Goal: Transaction & Acquisition: Purchase product/service

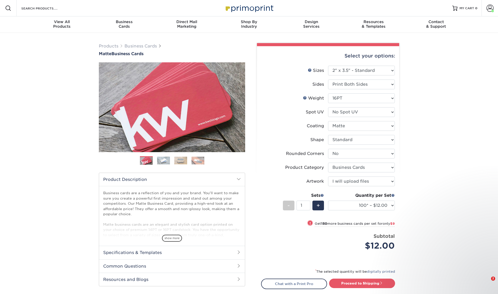
select select "2.00x3.50"
select select "0"
select select "3b5148f1-0588-4f88-a218-97bcfdce65c1"
select select "upload"
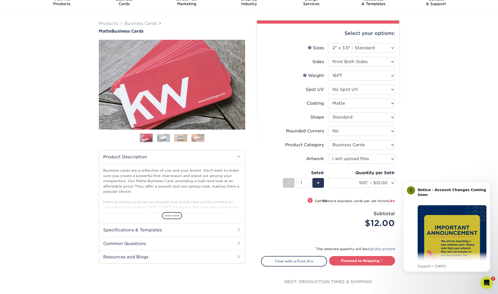
scroll to position [24, 0]
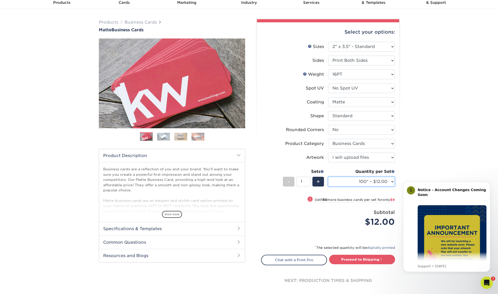
click at [368, 181] on select "100* – $12.00 250* – $21.00 500 – $42.00 1000 – $53.00 2500 – $95.00 5000 – $18…" at bounding box center [361, 182] width 67 height 10
select select "250* – $21.00"
click at [328, 177] on select "100* – $12.00 250* – $21.00 500 – $42.00 1000 – $53.00 2500 – $95.00 5000 – $18…" at bounding box center [361, 182] width 67 height 10
click at [381, 262] on link "Proceed to Shipping" at bounding box center [362, 259] width 66 height 9
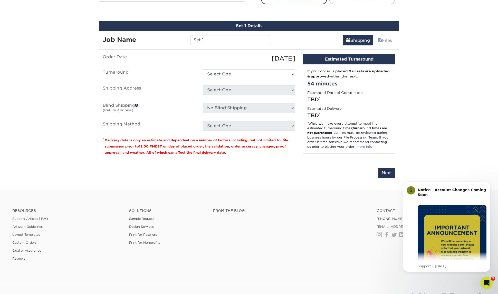
scroll to position [293, 0]
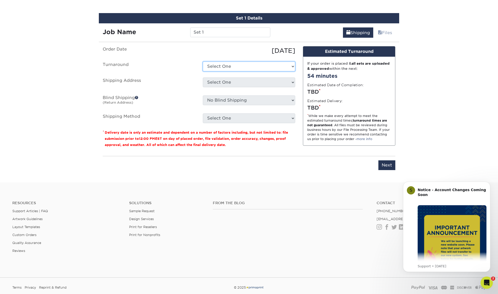
click at [282, 62] on select "Select One 2-4 Business Days 2 Day Next Business Day" at bounding box center [249, 67] width 92 height 10
select select "9fe09f74-13a8-4433-b0c6-7e0e9829344b"
click at [203, 62] on select "Select One 2-4 Business Days 2 Day Next Business Day" at bounding box center [249, 67] width 92 height 10
click at [273, 79] on select "Select One Breakaway [PERSON_NAME] House TSG DC Office + Add New Address" at bounding box center [249, 83] width 92 height 10
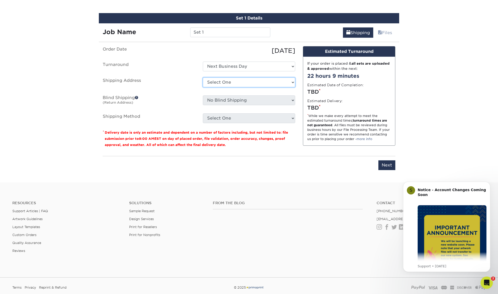
select select "276734"
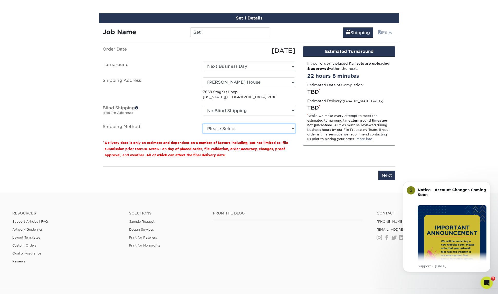
click at [281, 129] on select "Please Select Ground Shipping (+$7.84) 3 Day Shipping Service (+$15.34) 2 Day A…" at bounding box center [249, 129] width 92 height 10
select select "01"
click at [203, 124] on select "Please Select Ground Shipping (+$7.84) 3 Day Shipping Service (+$15.34) 2 Day A…" at bounding box center [249, 129] width 92 height 10
click at [287, 128] on select "Please Select Ground Shipping (+$7.84) 3 Day Shipping Service (+$15.34) 2 Day A…" at bounding box center [249, 129] width 92 height 10
click at [388, 175] on input "Next" at bounding box center [387, 176] width 17 height 10
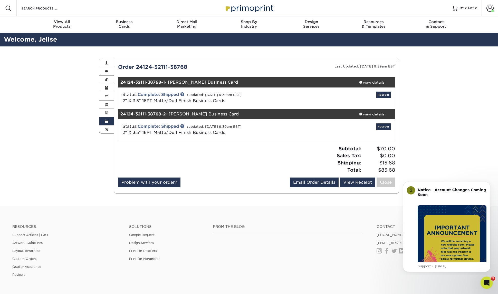
scroll to position [131, 0]
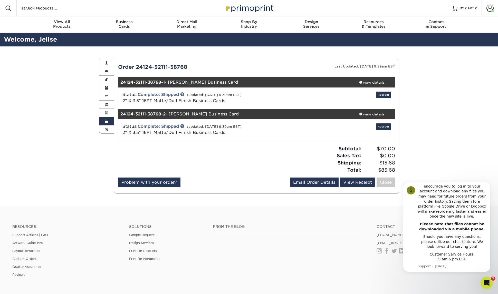
click at [285, 129] on div "Status: Complete: Shipped (updated: 01/13/2025 9:39am EST) 2" X 3.5" 16PT Matte…" at bounding box center [211, 130] width 184 height 12
click at [382, 127] on link "Reorder" at bounding box center [384, 127] width 14 height 6
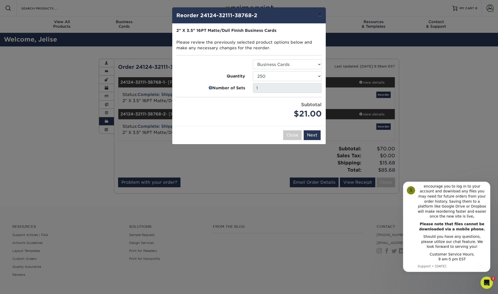
click at [320, 15] on button "×" at bounding box center [320, 14] width 12 height 14
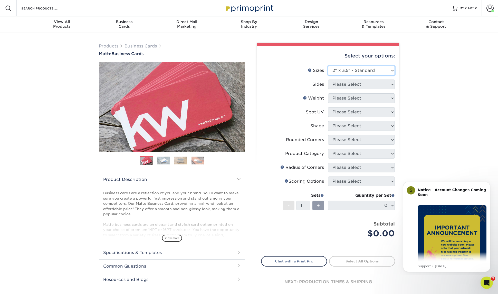
click at [391, 67] on select "Please Select 1.5" x 3.5" - Mini 1.75" x 3.5" - Mini 2" x 2" - Square 2" x 3" -…" at bounding box center [361, 71] width 67 height 10
click at [328, 66] on select "Please Select 1.5" x 3.5" - Mini 1.75" x 3.5" - Mini 2" x 2" - Square 2" x 3" -…" at bounding box center [361, 71] width 67 height 10
click at [420, 166] on div "Products Business Cards Matte Business Cards Previous Next 100 $ 9" at bounding box center [249, 174] width 498 height 283
click at [389, 69] on select "Please Select 1.5" x 3.5" - Mini 1.75" x 3.5" - Mini 2" x 2" - Square 2" x 3" -…" at bounding box center [361, 71] width 67 height 10
click at [328, 66] on select "Please Select 1.5" x 3.5" - Mini 1.75" x 3.5" - Mini 2" x 2" - Square 2" x 3" -…" at bounding box center [361, 71] width 67 height 10
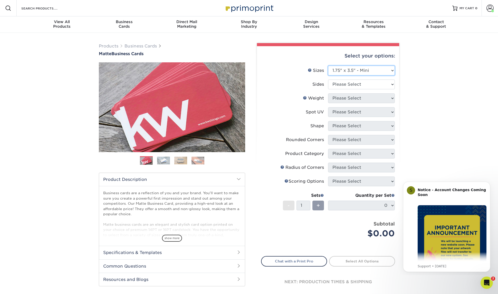
click at [385, 67] on select "Please Select 1.5" x 3.5" - Mini 1.75" x 3.5" - Mini 2" x 2" - Square 2" x 3" -…" at bounding box center [361, 71] width 67 height 10
select select "2.00x3.50"
click at [328, 66] on select "Please Select 1.5" x 3.5" - Mini 1.75" x 3.5" - Mini 2" x 2" - Square 2" x 3" -…" at bounding box center [361, 71] width 67 height 10
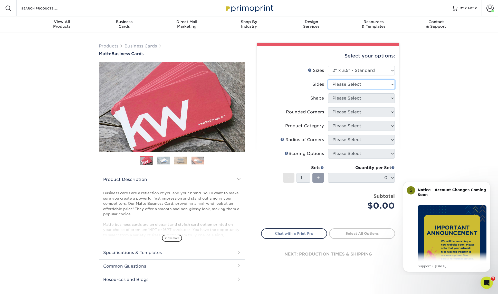
click at [389, 83] on select "Please Select Print Both Sides Print Front Only" at bounding box center [361, 85] width 67 height 10
select select "13abbda7-1d64-4f25-8bb2-c179b224825d"
click at [328, 80] on select "Please Select Print Both Sides Print Front Only" at bounding box center [361, 85] width 67 height 10
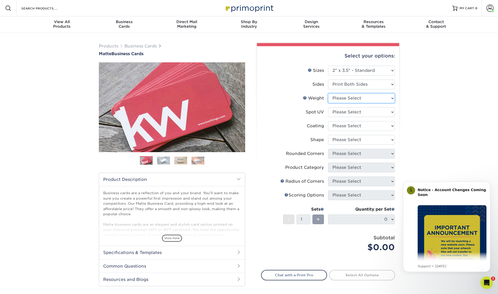
click at [389, 97] on select "Please Select 16PT 14PT" at bounding box center [361, 99] width 67 height 10
select select "16PT"
click at [328, 94] on select "Please Select 16PT 14PT" at bounding box center [361, 99] width 67 height 10
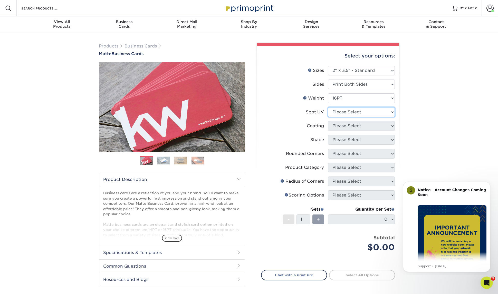
click at [386, 117] on select "Please Select No Spot UV Front and Back (Both Sides) Front Only Back Only" at bounding box center [361, 112] width 67 height 10
select select "3"
click at [328, 107] on select "Please Select No Spot UV Front and Back (Both Sides) Front Only Back Only" at bounding box center [361, 112] width 67 height 10
click at [387, 126] on select at bounding box center [361, 126] width 67 height 10
select select "121bb7b5-3b4d-429f-bd8d-bbf80e953313"
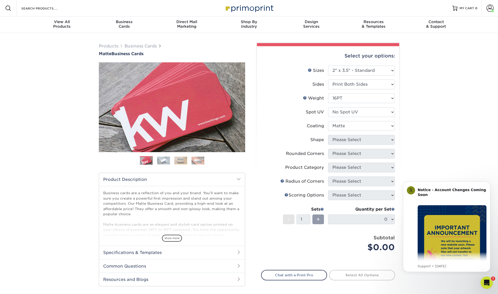
click at [328, 121] on select at bounding box center [361, 126] width 67 height 10
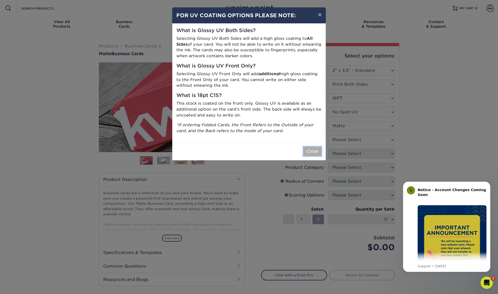
click at [315, 152] on button "Close" at bounding box center [312, 152] width 18 height 10
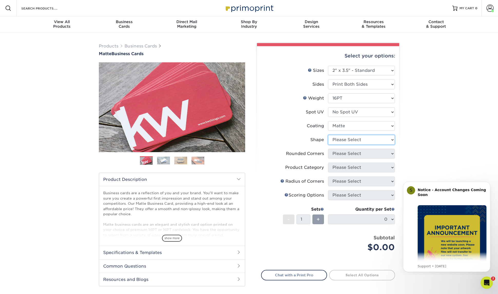
click at [390, 140] on select "Please Select Standard Oval" at bounding box center [361, 140] width 67 height 10
select select "standard"
click at [328, 135] on select "Please Select Standard Oval" at bounding box center [361, 140] width 67 height 10
click at [388, 152] on select "Please Select Yes - Round 2 Corners Yes - Round 4 Corners No" at bounding box center [361, 154] width 67 height 10
select select "0"
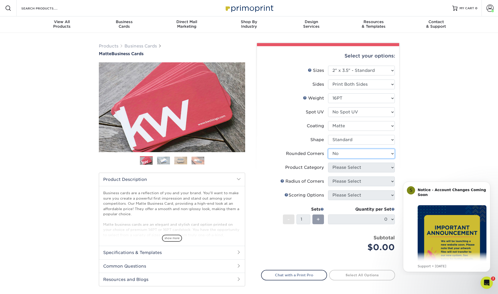
click at [328, 149] on select "Please Select Yes - Round 2 Corners Yes - Round 4 Corners No" at bounding box center [361, 154] width 67 height 10
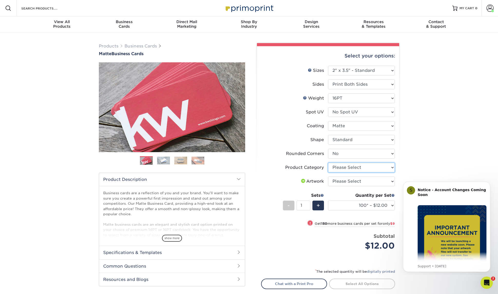
click at [381, 168] on select "Please Select Business Cards" at bounding box center [361, 168] width 67 height 10
select select "3b5148f1-0588-4f88-a218-97bcfdce65c1"
click at [328, 163] on select "Please Select Business Cards" at bounding box center [361, 168] width 67 height 10
click at [379, 180] on select "Please Select I will upload files I need a design - $100" at bounding box center [361, 182] width 67 height 10
select select "upload"
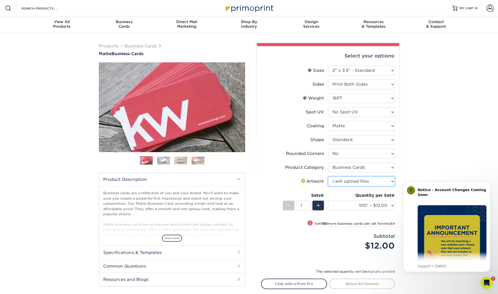
click at [328, 177] on select "Please Select I will upload files I need a design - $100" at bounding box center [361, 182] width 67 height 10
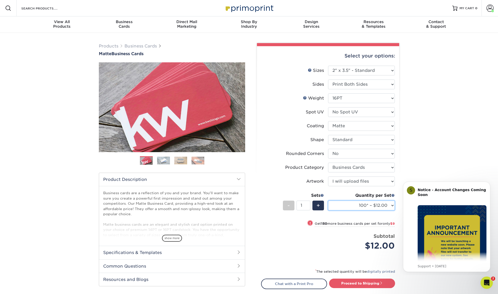
click at [386, 205] on select "100* – $12.00 250* – $21.00 500 – $42.00 1000 – $53.00 2500 – $95.00 5000 – $18…" at bounding box center [361, 206] width 67 height 10
select select "250* – $21.00"
click at [328, 201] on select "100* – $12.00 250* – $21.00 500 – $42.00 1000 – $53.00 2500 – $95.00 5000 – $18…" at bounding box center [361, 206] width 67 height 10
click at [374, 282] on link "Proceed to Shipping" at bounding box center [362, 283] width 66 height 9
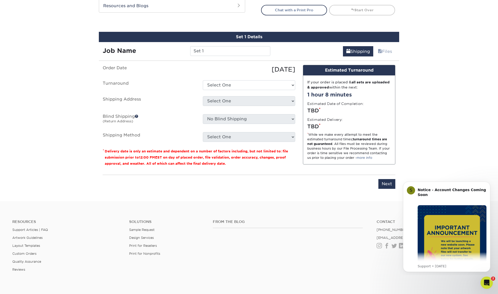
scroll to position [293, 0]
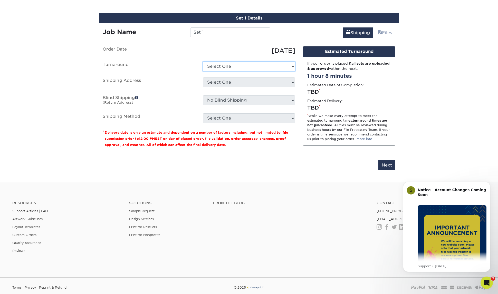
click at [294, 65] on select "Select One 2-4 Business Days 2 Day Next Business Day" at bounding box center [249, 67] width 92 height 10
select select "9fe09f74-13a8-4433-b0c6-7e0e9829344b"
click at [203, 62] on select "Select One 2-4 Business Days 2 Day Next Business Day" at bounding box center [249, 67] width 92 height 10
click at [288, 83] on select "Select One Breakaway [PERSON_NAME] House TSG DC Office + Add New Address" at bounding box center [249, 83] width 92 height 10
select select "276734"
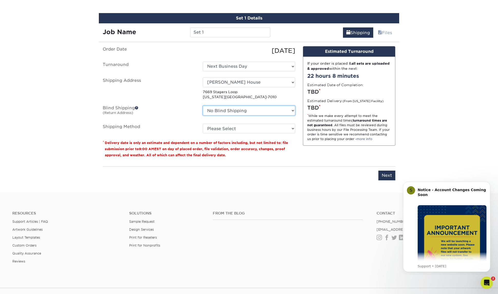
click at [285, 113] on select "No Blind Shipping Breakaway Gooding House TSG DC Office + Add New Address" at bounding box center [249, 111] width 92 height 10
select select "276734"
click at [203, 106] on select "No Blind Shipping Breakaway Gooding House TSG DC Office + Add New Address" at bounding box center [249, 111] width 92 height 10
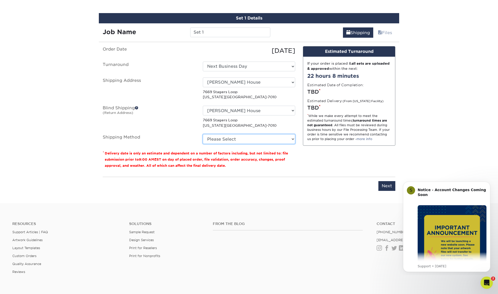
click at [280, 140] on select "Please Select Ground Shipping (+$7.84) 3 Day Shipping Service (+$15.34) 2 Day A…" at bounding box center [249, 139] width 92 height 10
click at [203, 134] on select "Please Select Ground Shipping (+$7.84) 3 Day Shipping Service (+$15.34) 2 Day A…" at bounding box center [249, 139] width 92 height 10
click at [291, 136] on select "Please Select Ground Shipping (+$7.84) 3 Day Shipping Service (+$15.34) 2 Day A…" at bounding box center [249, 139] width 92 height 10
click at [203, 134] on select "Please Select Ground Shipping (+$7.84) 3 Day Shipping Service (+$15.34) 2 Day A…" at bounding box center [249, 139] width 92 height 10
click at [333, 164] on div "Design Estimated Turnaround If your order is placed & all sets are uploaded & a…" at bounding box center [349, 109] width 100 height 127
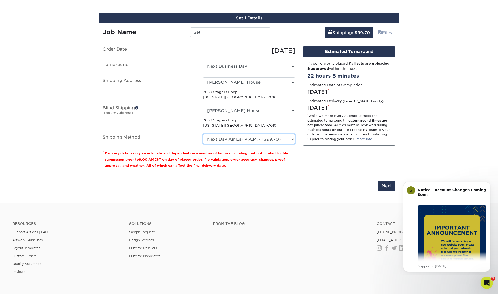
click at [277, 137] on select "Please Select Ground Shipping (+$7.84) 3 Day Shipping Service (+$15.34) 2 Day A…" at bounding box center [249, 139] width 92 height 10
click at [203, 134] on select "Please Select Ground Shipping (+$7.84) 3 Day Shipping Service (+$15.34) 2 Day A…" at bounding box center [249, 139] width 92 height 10
click at [281, 137] on select "Please Select Ground Shipping (+$7.84) 3 Day Shipping Service (+$15.34) 2 Day A…" at bounding box center [249, 139] width 92 height 10
click at [203, 134] on select "Please Select Ground Shipping (+$7.84) 3 Day Shipping Service (+$15.34) 2 Day A…" at bounding box center [249, 139] width 92 height 10
click at [337, 160] on div "Design Estimated Turnaround If your order is placed & all sets are uploaded & a…" at bounding box center [349, 109] width 100 height 127
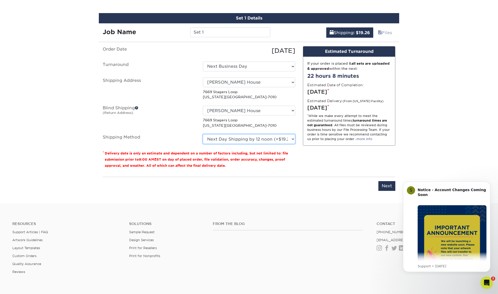
click at [290, 138] on select "Please Select Ground Shipping (+$7.84) 3 Day Shipping Service (+$15.34) 2 Day A…" at bounding box center [249, 139] width 92 height 10
click at [203, 134] on select "Please Select Ground Shipping (+$7.84) 3 Day Shipping Service (+$15.34) 2 Day A…" at bounding box center [249, 139] width 92 height 10
click at [277, 138] on select "Please Select Ground Shipping (+$7.84) 3 Day Shipping Service (+$15.34) 2 Day A…" at bounding box center [249, 139] width 92 height 10
click at [203, 134] on select "Please Select Ground Shipping (+$7.84) 3 Day Shipping Service (+$15.34) 2 Day A…" at bounding box center [249, 139] width 92 height 10
click at [267, 136] on select "Please Select Ground Shipping (+$7.84) 3 Day Shipping Service (+$15.34) 2 Day A…" at bounding box center [249, 139] width 92 height 10
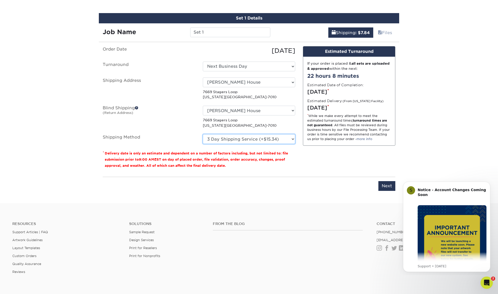
click at [203, 134] on select "Please Select Ground Shipping (+$7.84) 3 Day Shipping Service (+$15.34) 2 Day A…" at bounding box center [249, 139] width 92 height 10
click at [273, 137] on select "Please Select Ground Shipping (+$7.84) 3 Day Shipping Service (+$15.34) 2 Day A…" at bounding box center [249, 139] width 92 height 10
click at [203, 134] on select "Please Select Ground Shipping (+$7.84) 3 Day Shipping Service (+$15.34) 2 Day A…" at bounding box center [249, 139] width 92 height 10
click at [271, 138] on select "Please Select Ground Shipping (+$7.84) 3 Day Shipping Service (+$15.34) 2 Day A…" at bounding box center [249, 139] width 92 height 10
click at [203, 134] on select "Please Select Ground Shipping (+$7.84) 3 Day Shipping Service (+$15.34) 2 Day A…" at bounding box center [249, 139] width 92 height 10
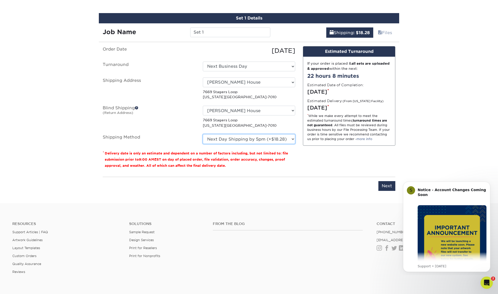
click at [274, 143] on select "Please Select Ground Shipping (+$7.84) 3 Day Shipping Service (+$15.34) 2 Day A…" at bounding box center [249, 139] width 92 height 10
select select "01"
click at [203, 134] on select "Please Select Ground Shipping (+$7.84) 3 Day Shipping Service (+$15.34) 2 Day A…" at bounding box center [249, 139] width 92 height 10
click at [331, 155] on div "Design Estimated Turnaround If your order is placed & all sets are uploaded & a…" at bounding box center [349, 109] width 100 height 127
click at [387, 184] on input "Next" at bounding box center [387, 186] width 17 height 10
